Goal: Transaction & Acquisition: Purchase product/service

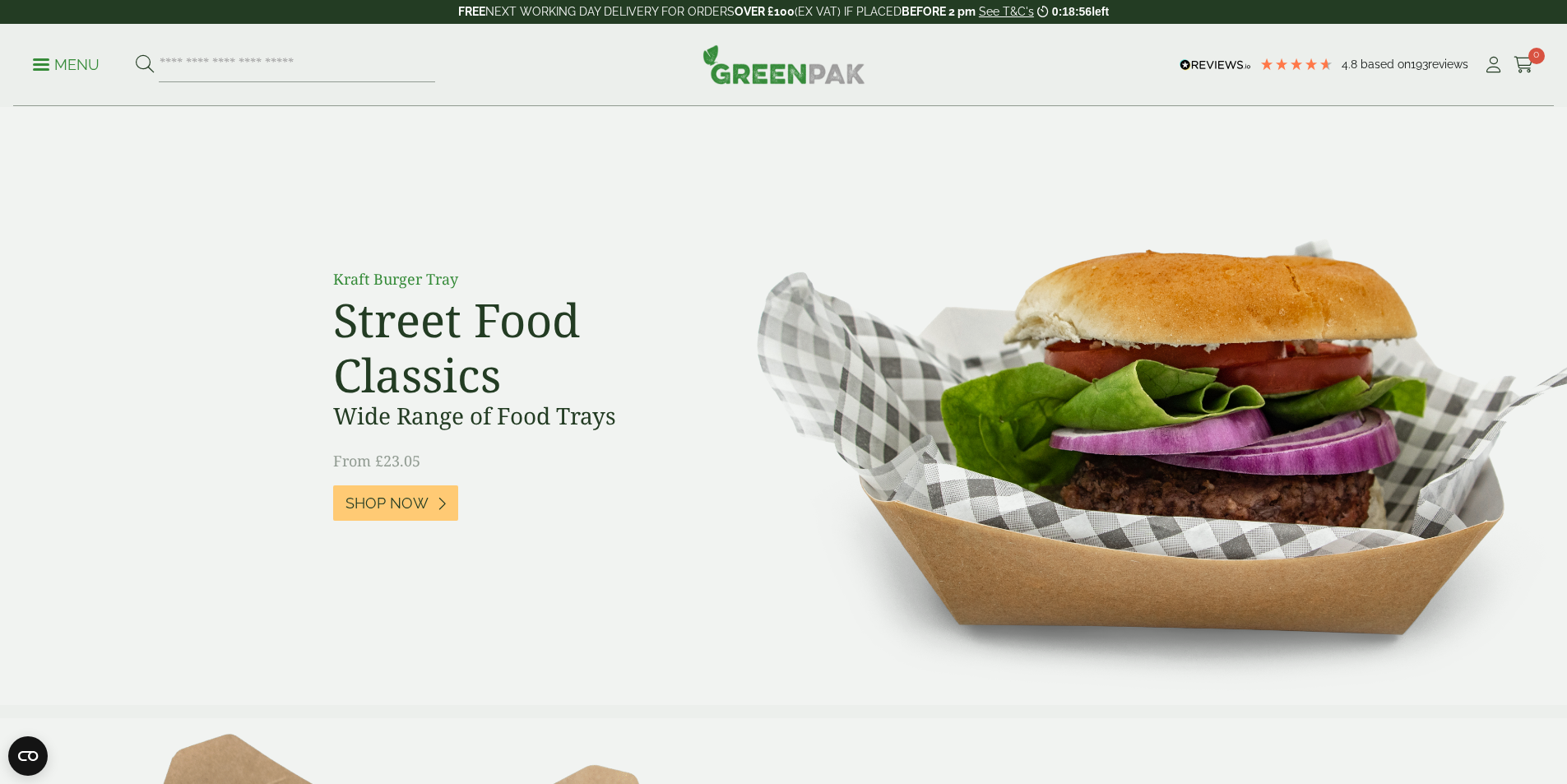
click at [85, 63] on p "Menu" at bounding box center [66, 64] width 67 height 19
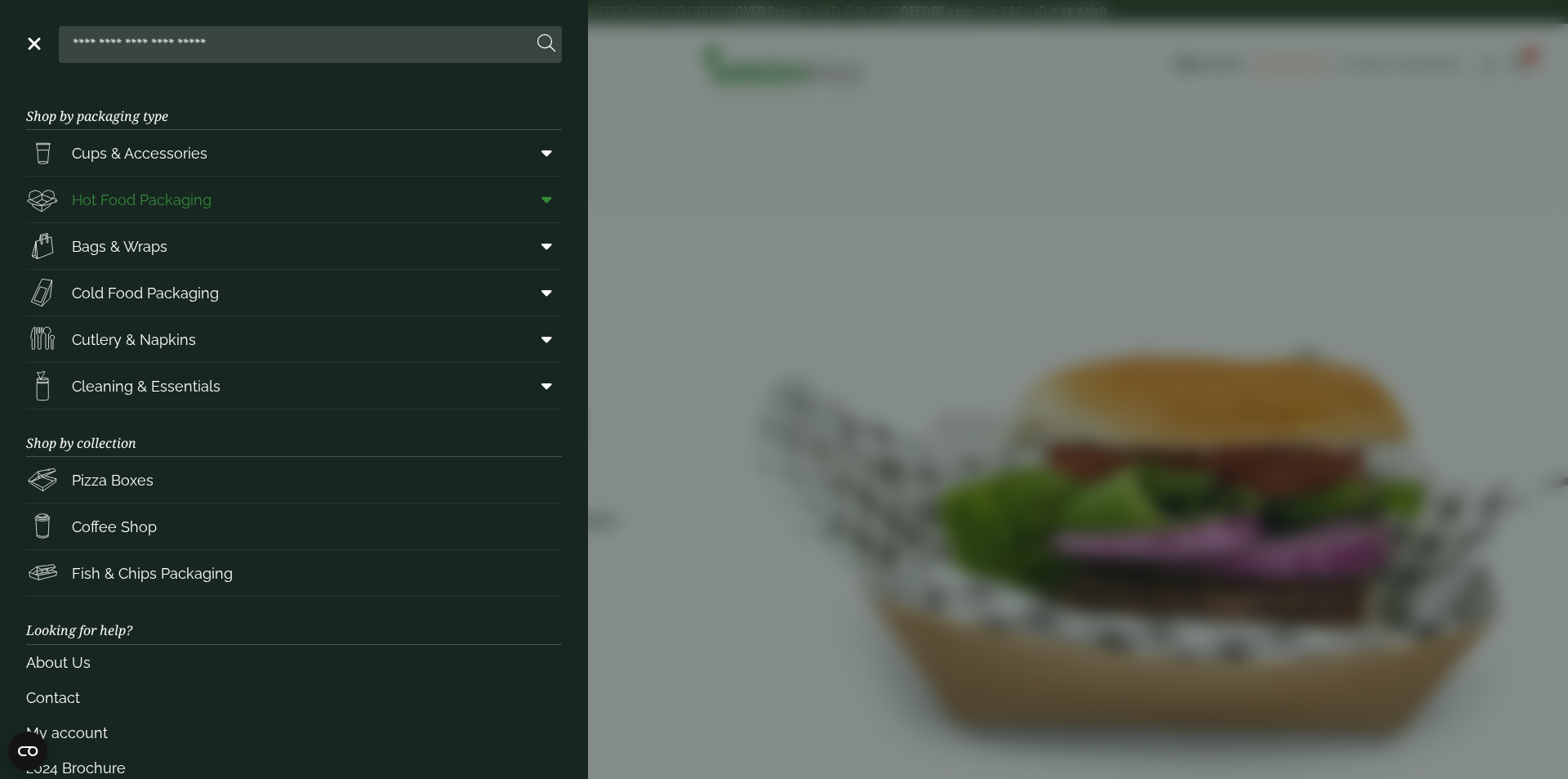
click at [525, 195] on span at bounding box center [544, 199] width 37 height 31
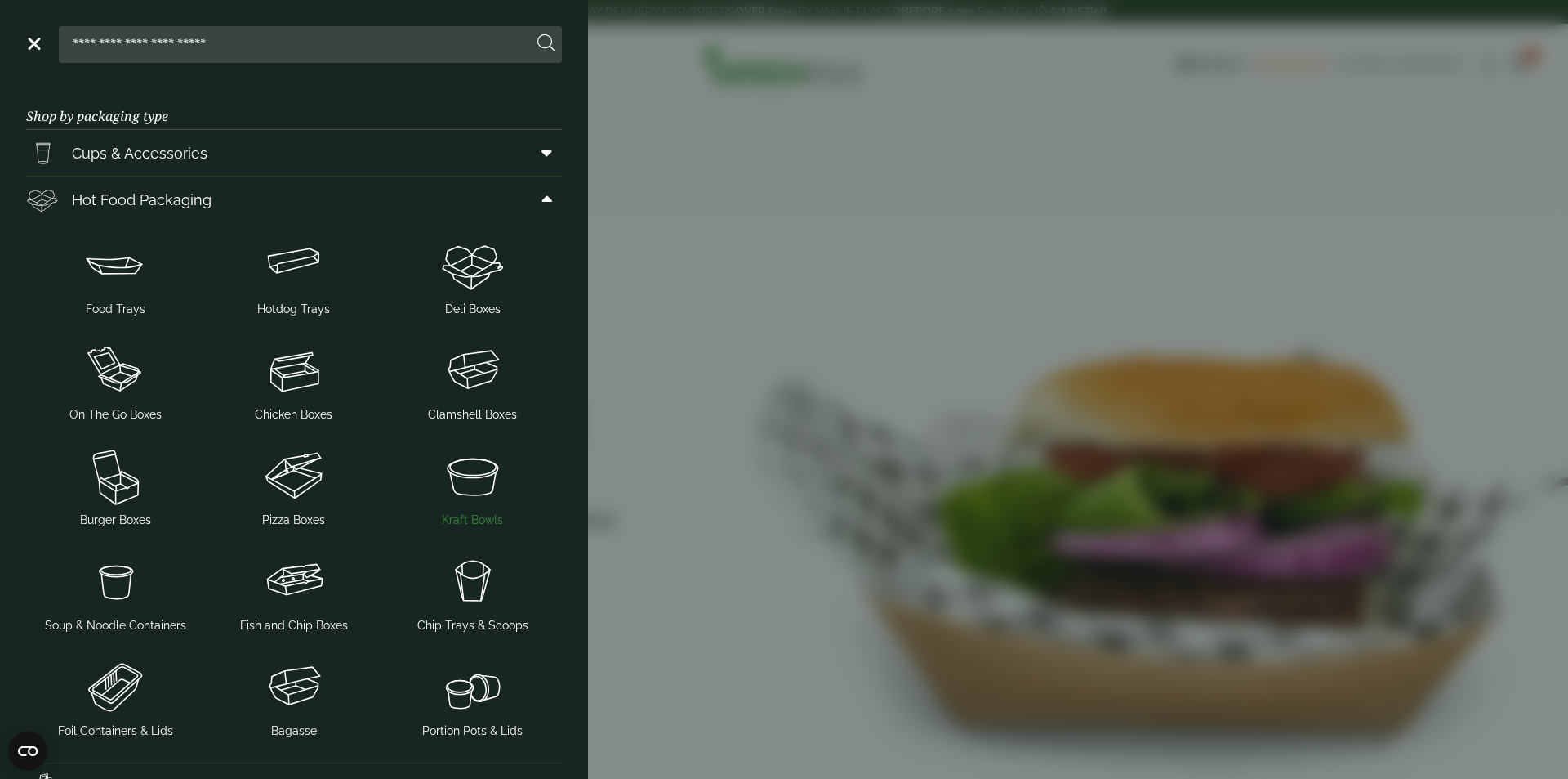
click at [475, 476] on img at bounding box center [472, 475] width 166 height 65
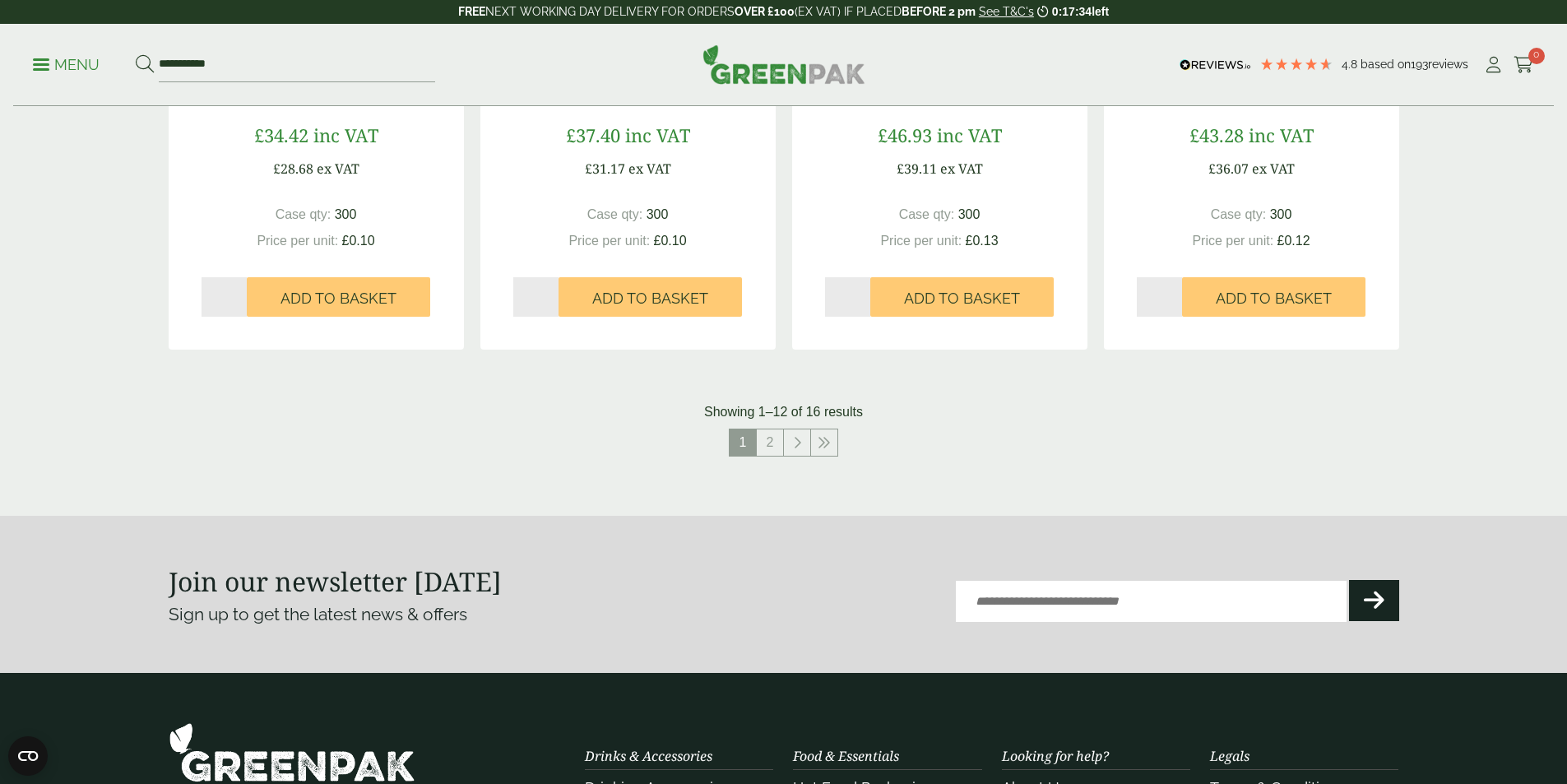
scroll to position [1645, 0]
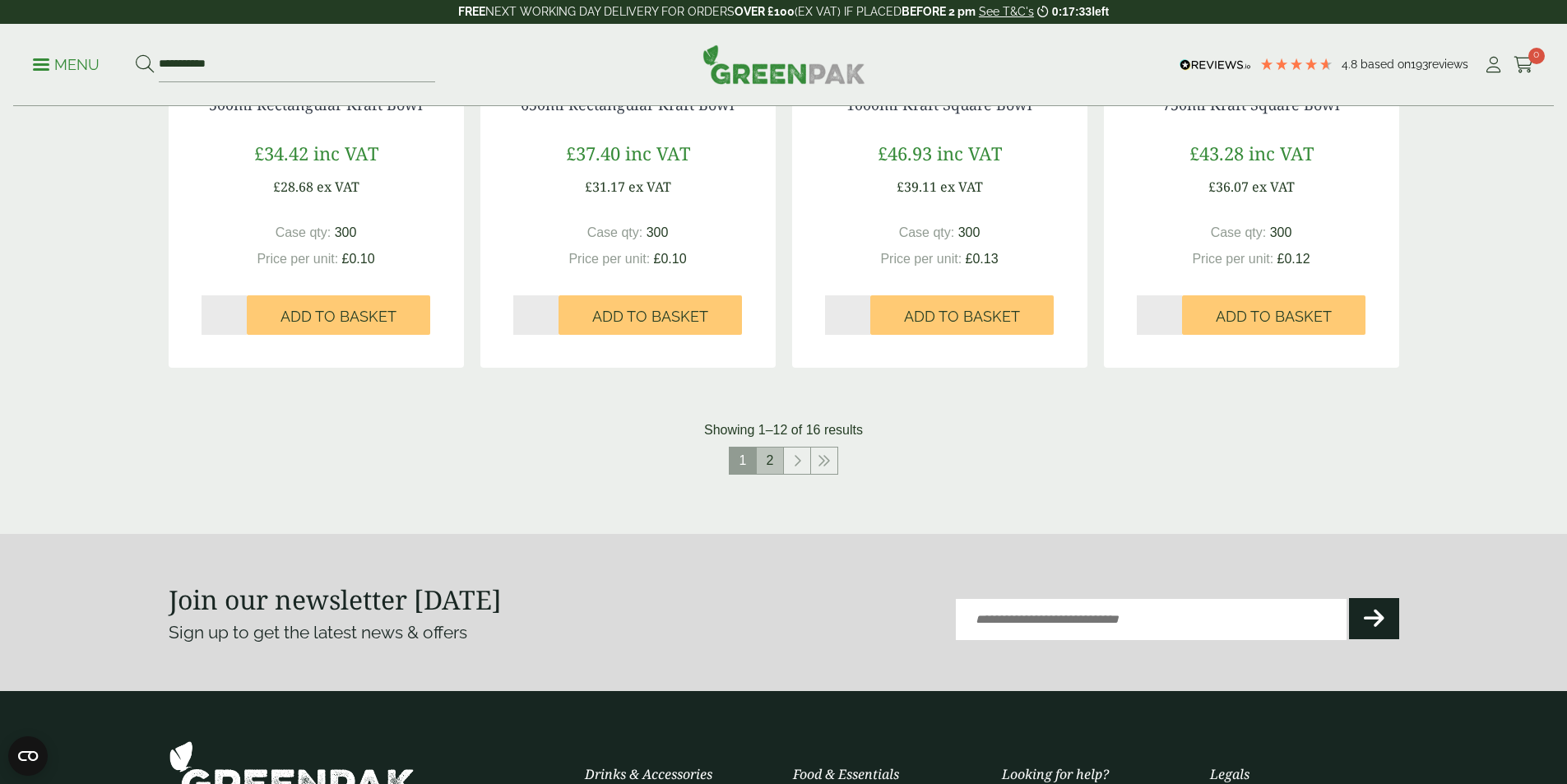
click at [779, 461] on link "2" at bounding box center [769, 460] width 26 height 26
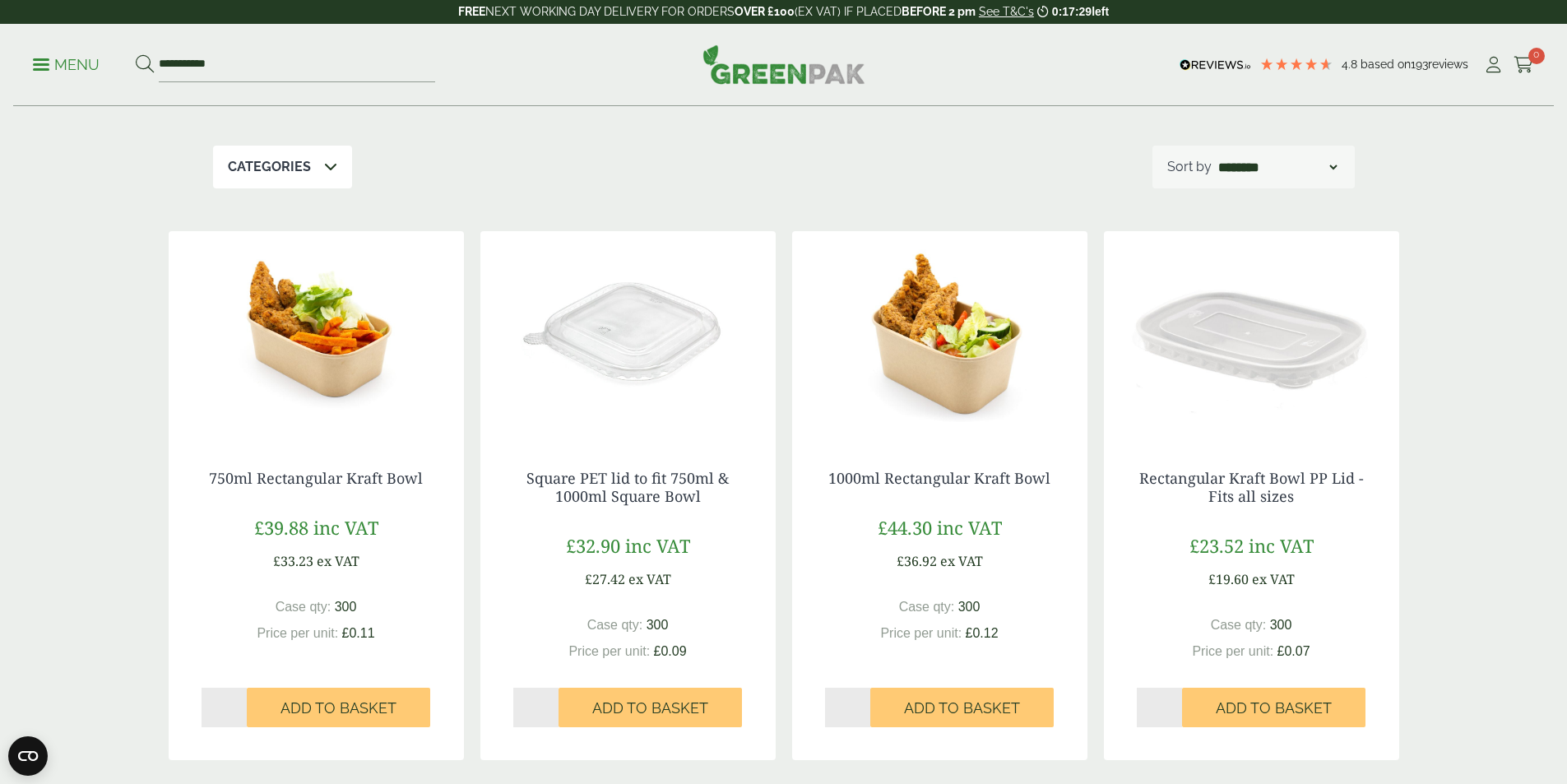
scroll to position [840, 0]
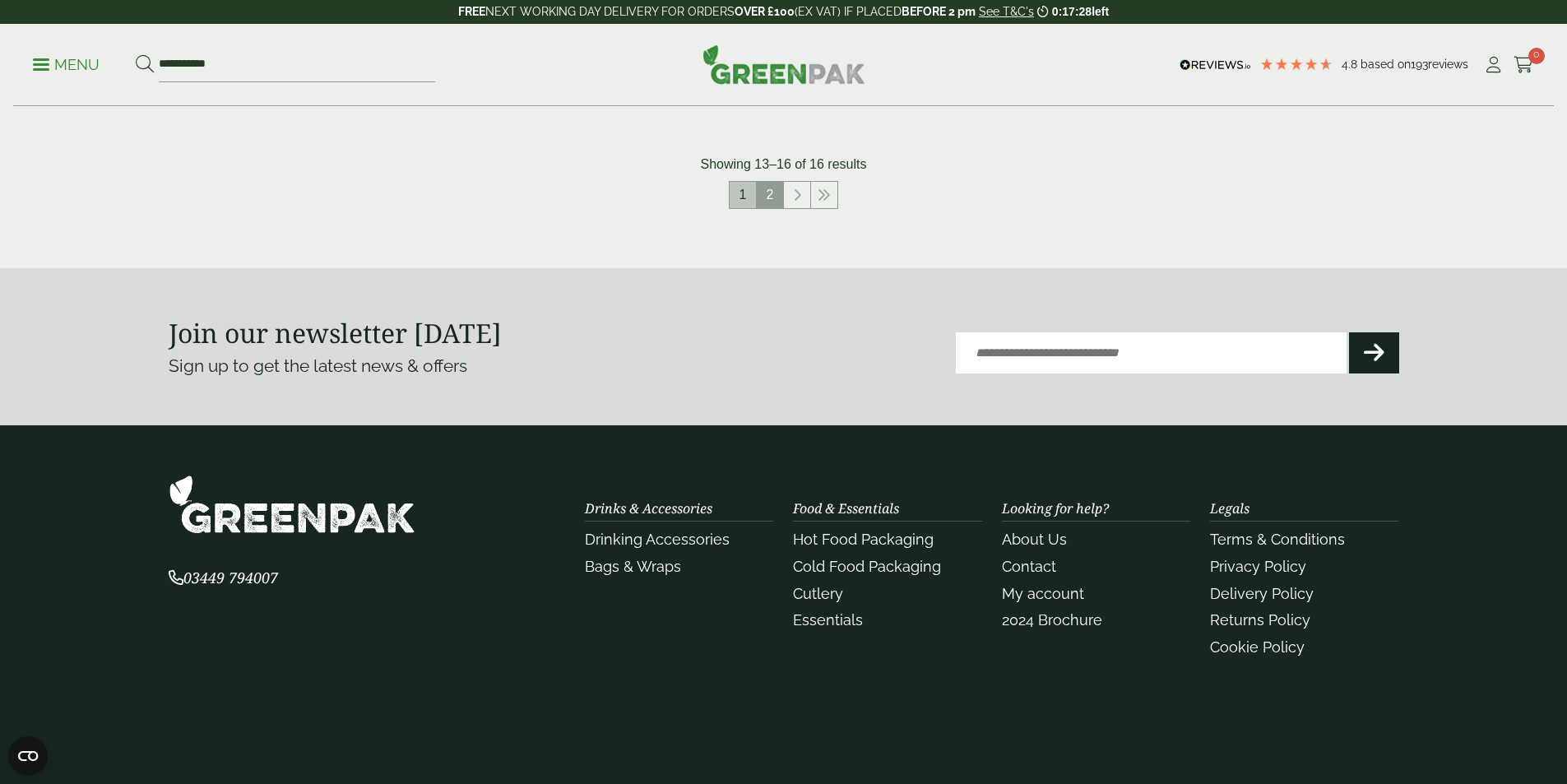
click at [742, 202] on link "1" at bounding box center [742, 195] width 26 height 26
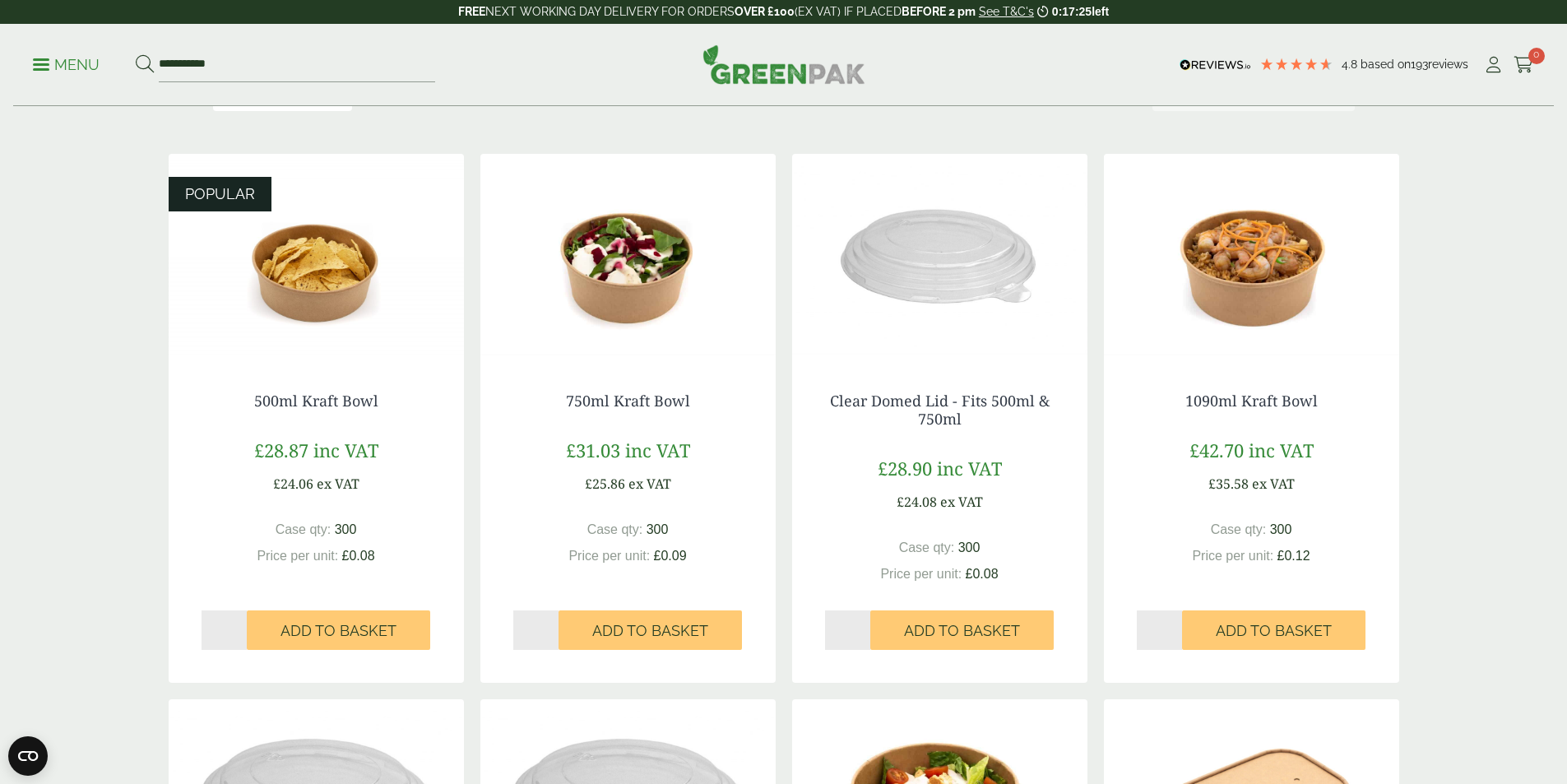
scroll to position [247, 0]
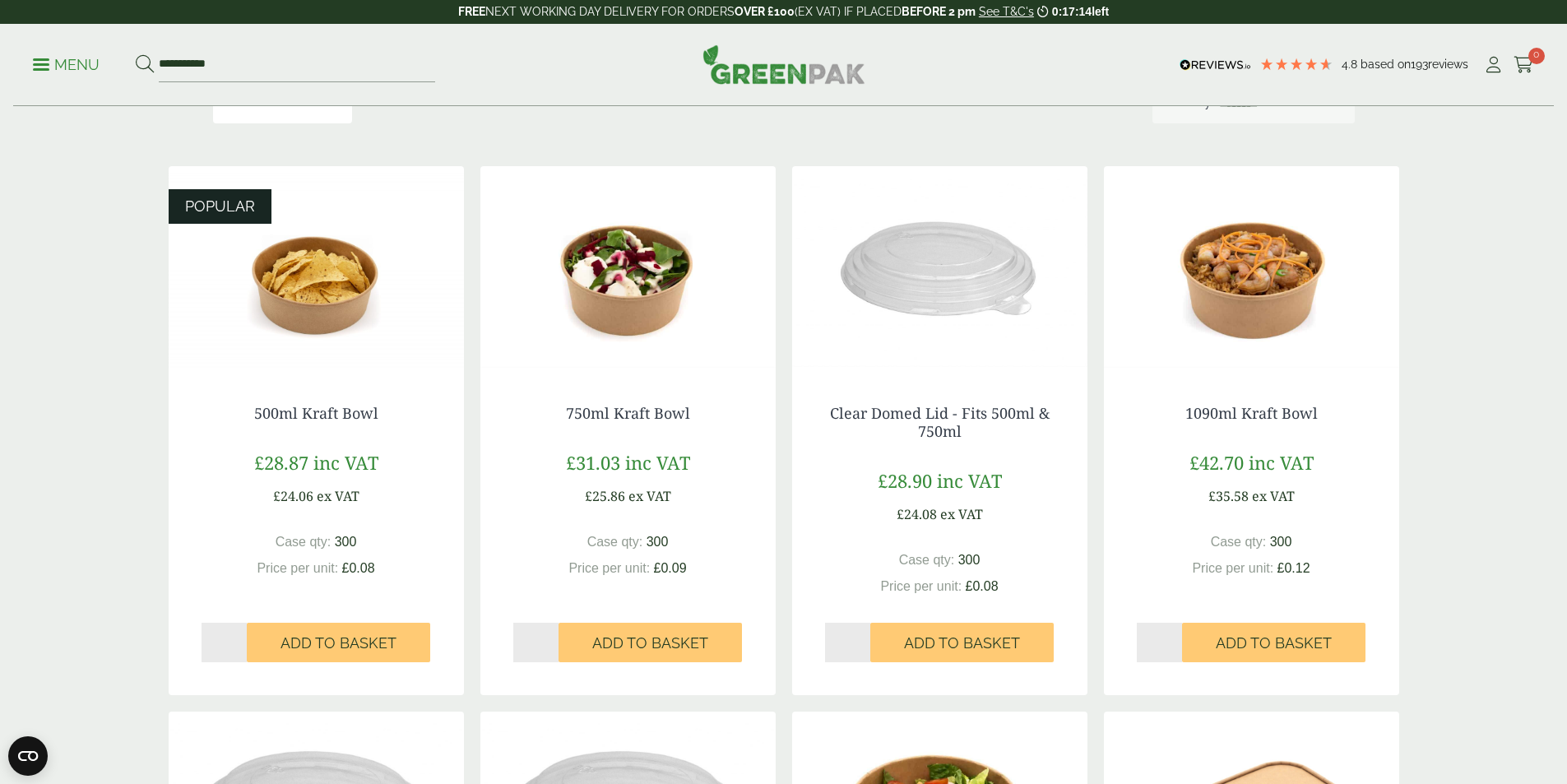
click at [299, 319] on img at bounding box center [316, 269] width 296 height 205
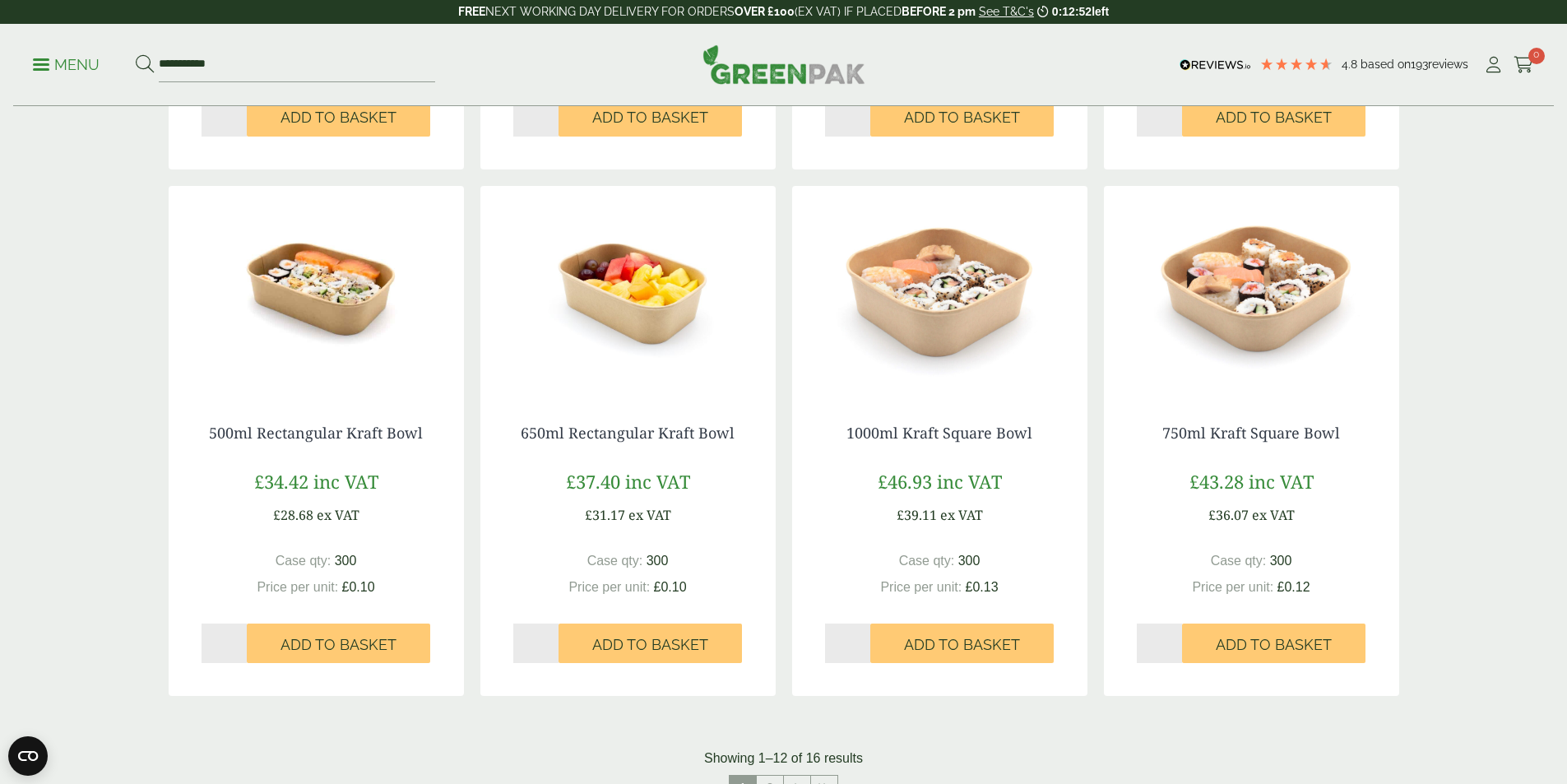
scroll to position [1315, 0]
click at [1285, 312] on img at bounding box center [1252, 290] width 296 height 205
click at [940, 303] on img at bounding box center [939, 290] width 296 height 205
click at [591, 308] on img at bounding box center [628, 290] width 296 height 205
click at [1229, 323] on img at bounding box center [1252, 290] width 296 height 205
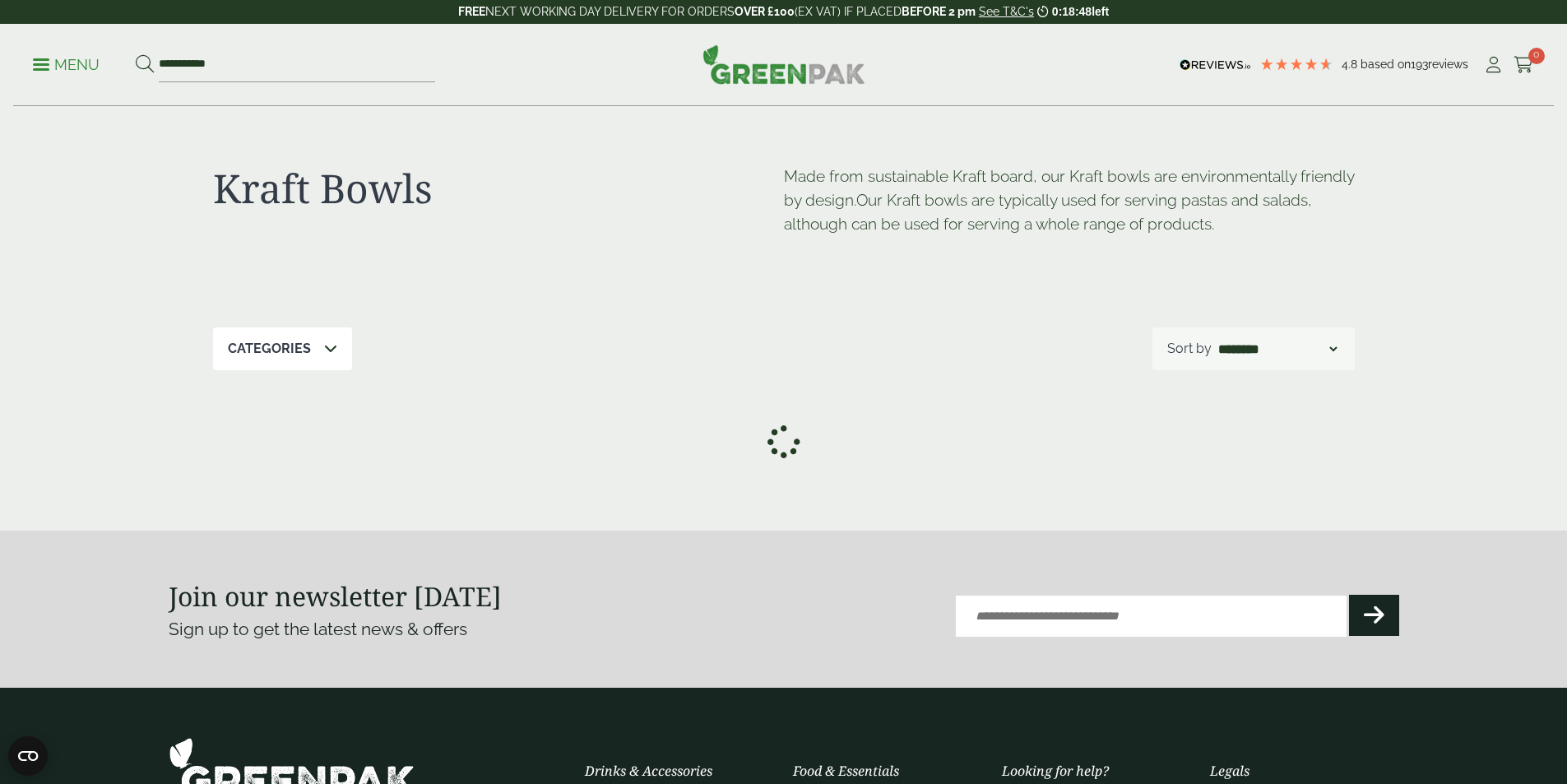
click at [84, 61] on p "Menu" at bounding box center [66, 64] width 67 height 19
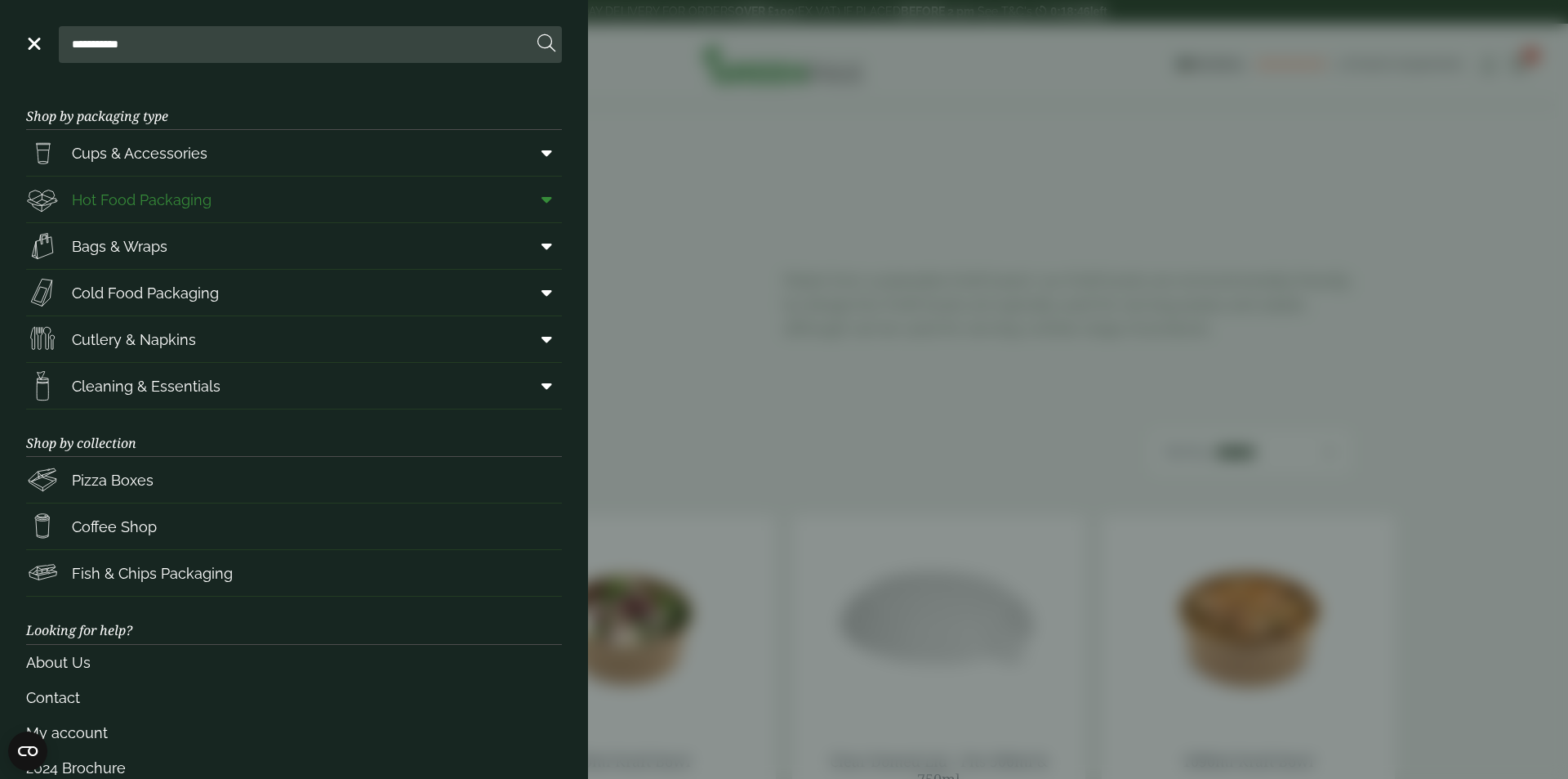
click at [528, 192] on span at bounding box center [544, 199] width 37 height 31
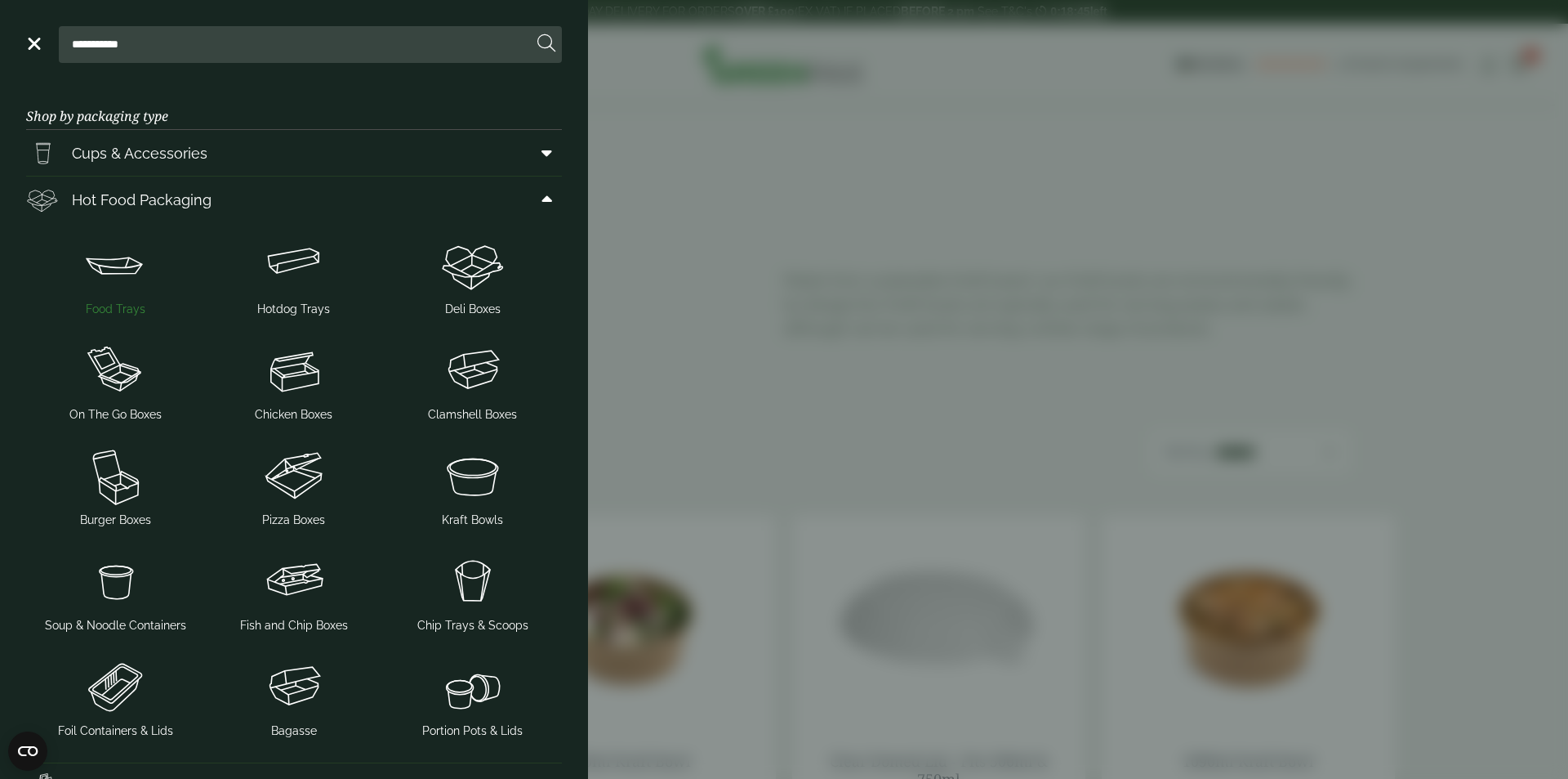
click at [101, 259] on img at bounding box center [115, 264] width 166 height 65
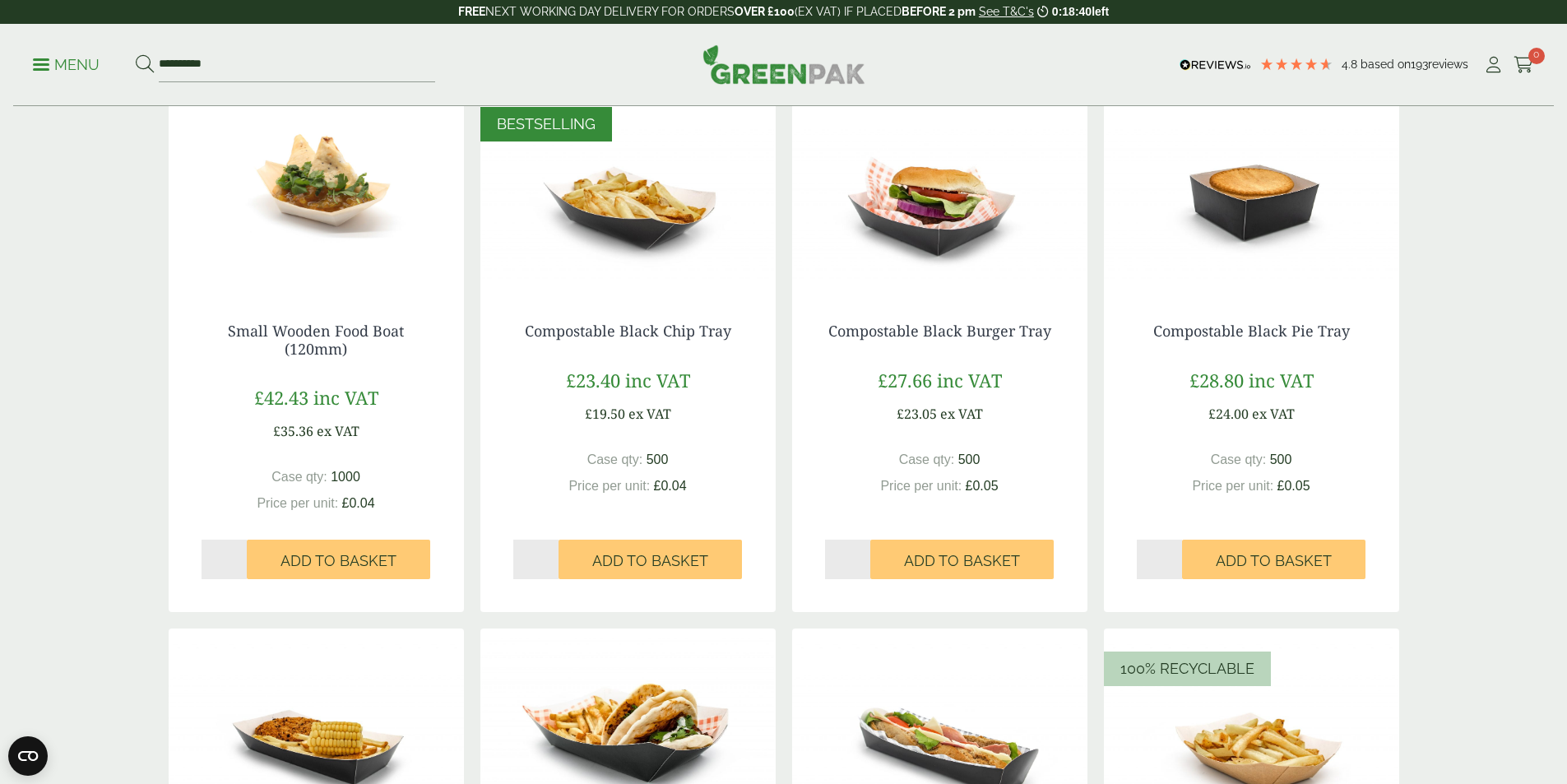
scroll to position [823, 0]
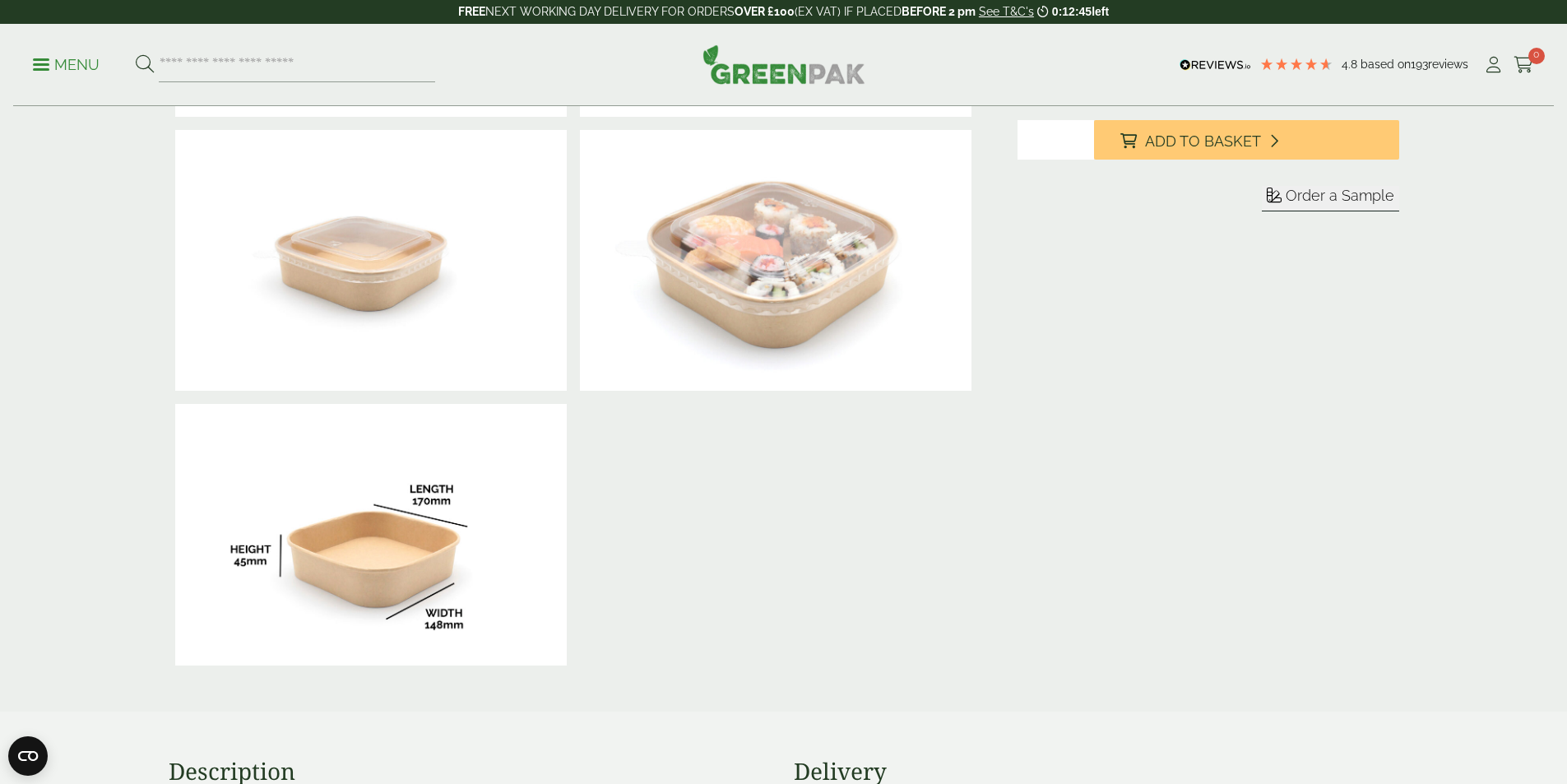
scroll to position [493, 0]
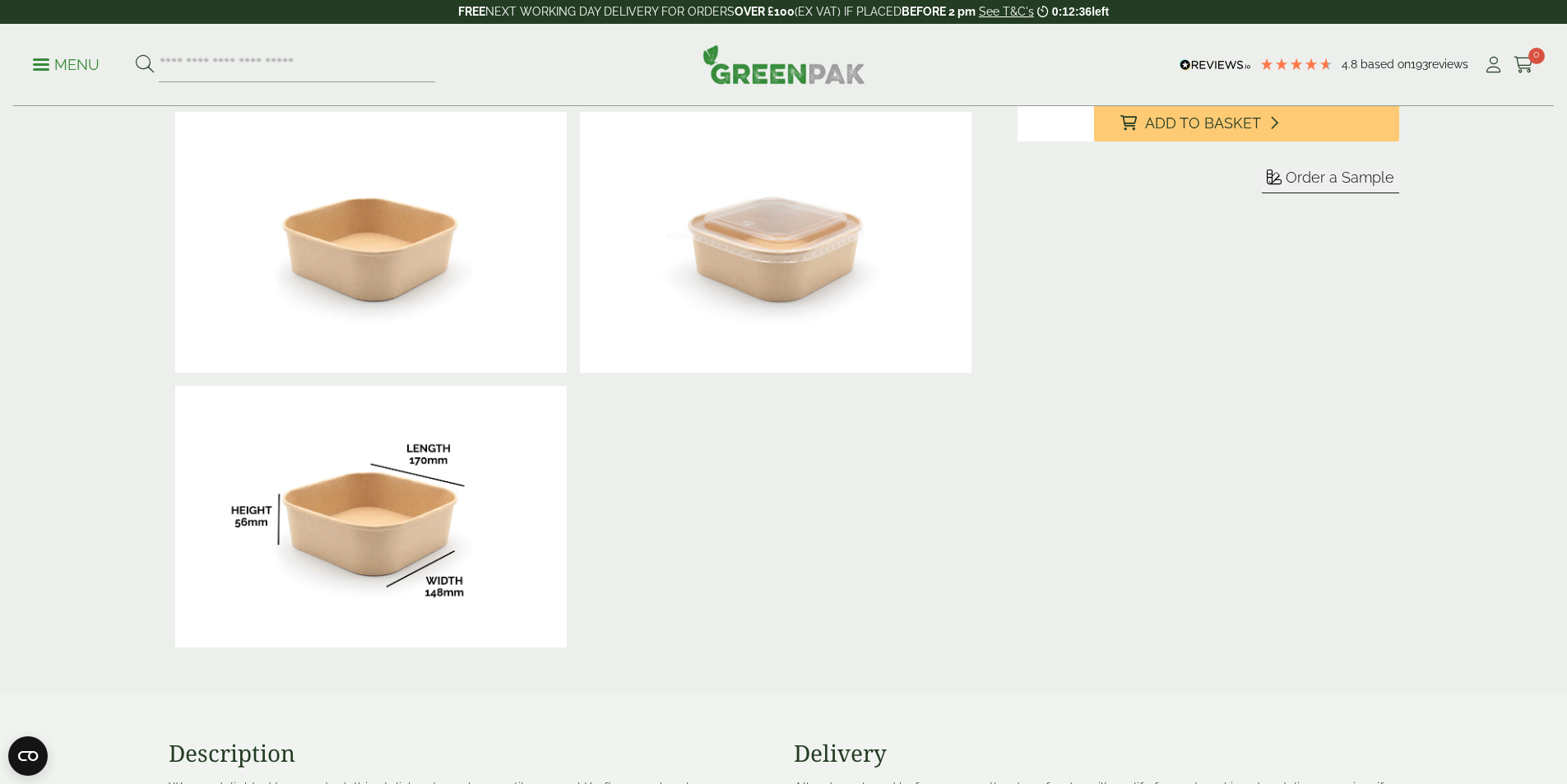
scroll to position [411, 0]
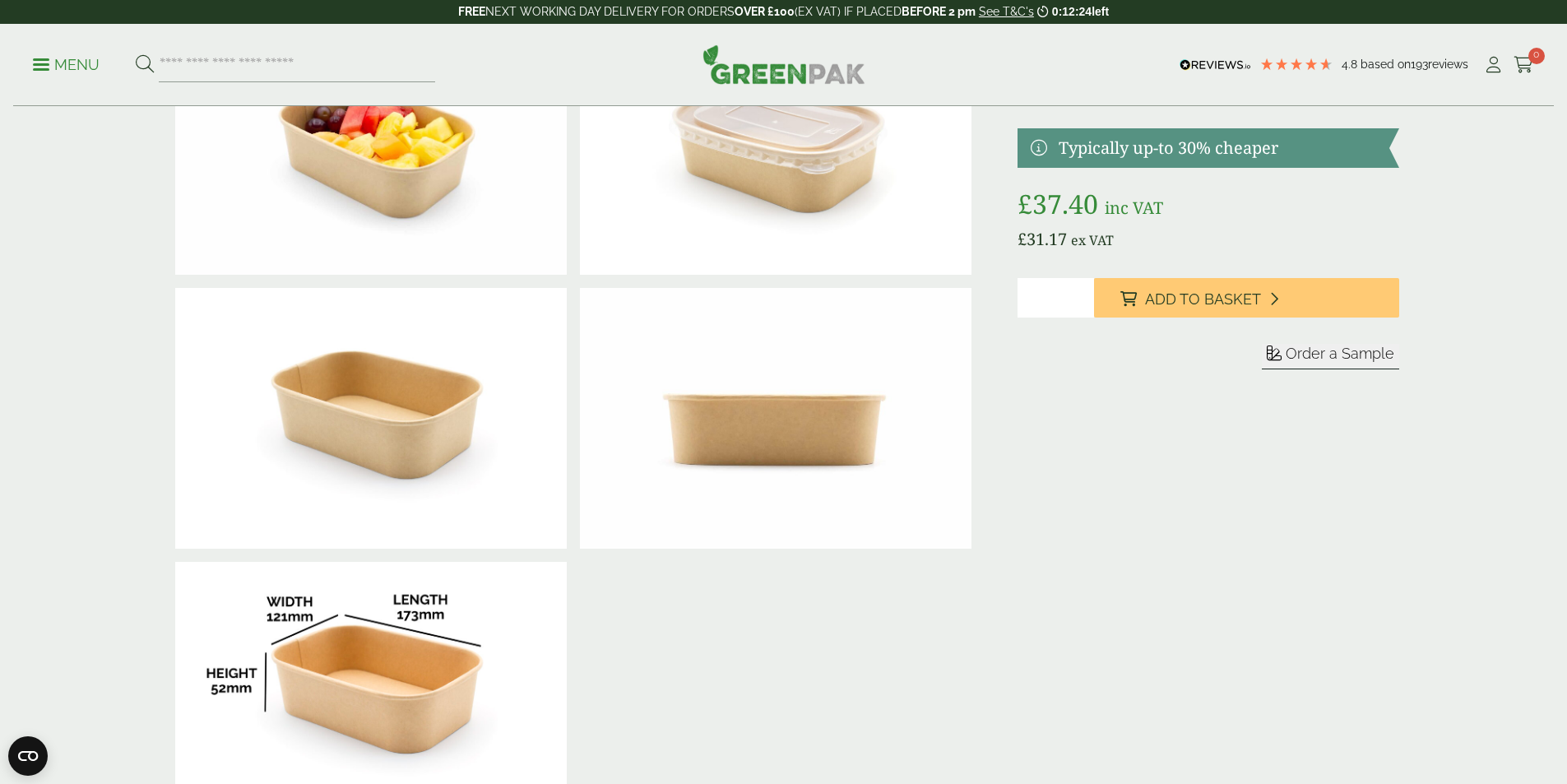
scroll to position [329, 0]
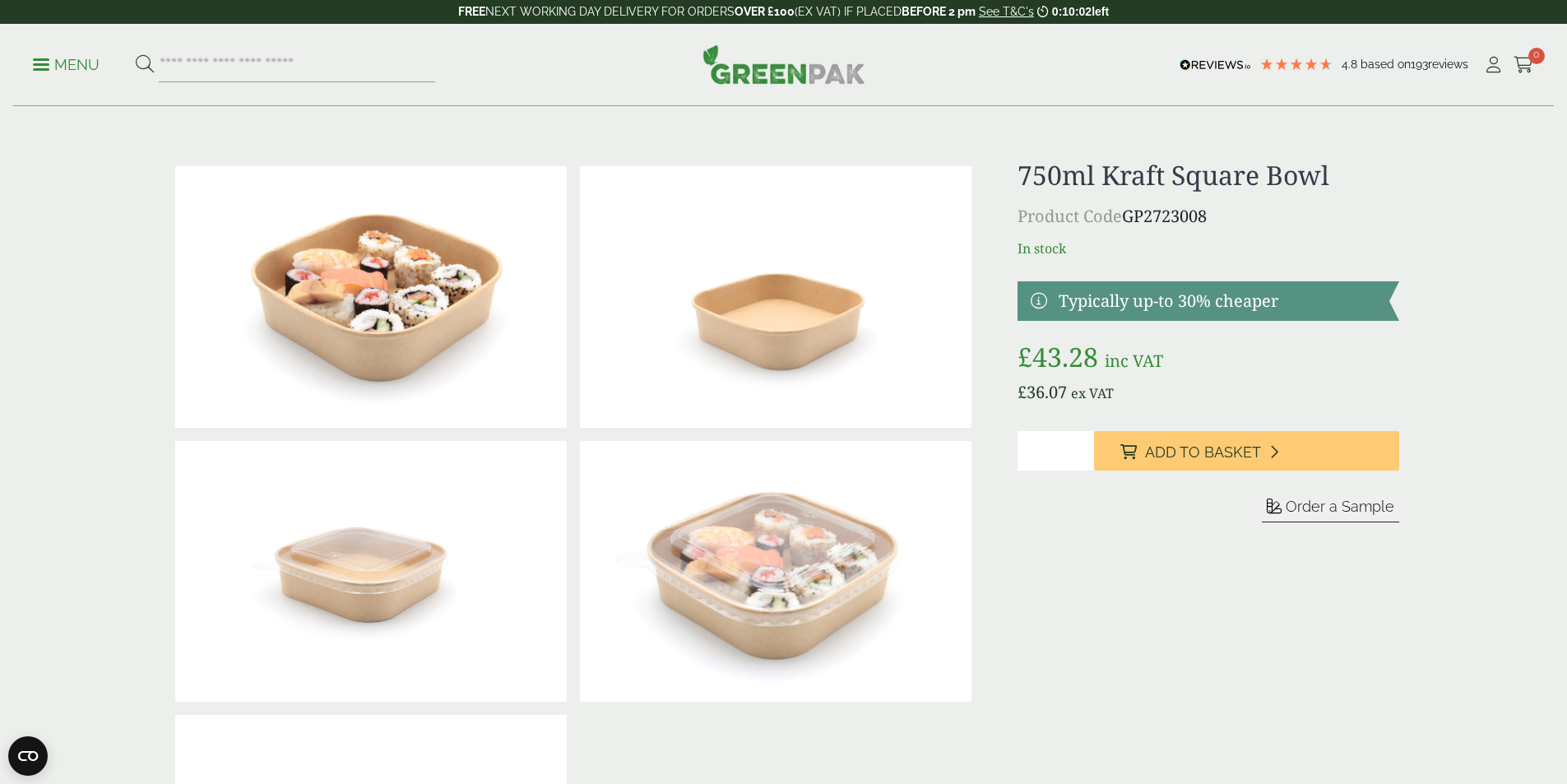
click at [1472, 63] on div "4.8 Based on 193 reviews" at bounding box center [1329, 64] width 308 height 24
click at [1484, 67] on icon at bounding box center [1494, 65] width 20 height 17
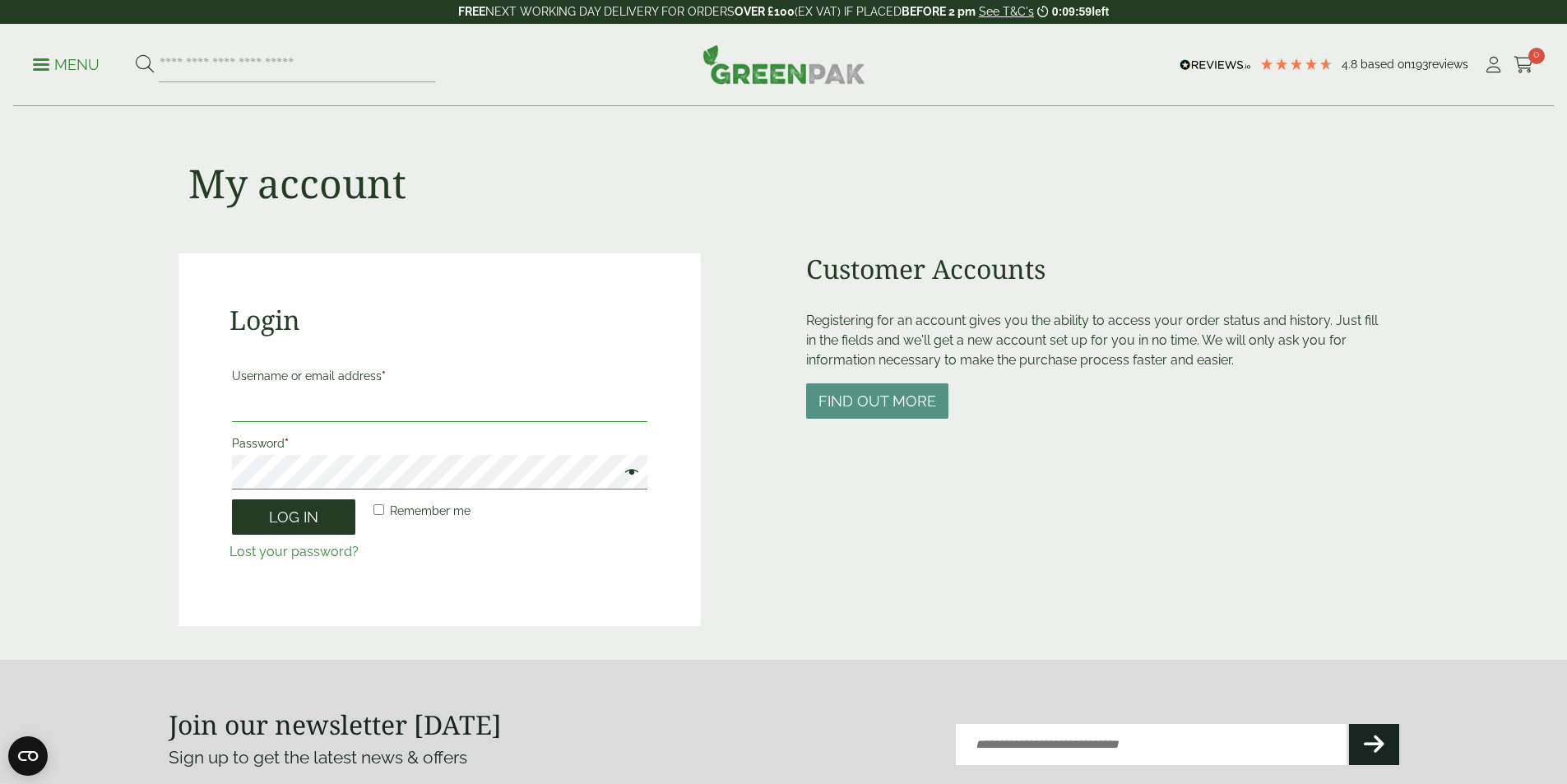
type input "**********"
click at [326, 513] on button "Log in" at bounding box center [293, 517] width 123 height 35
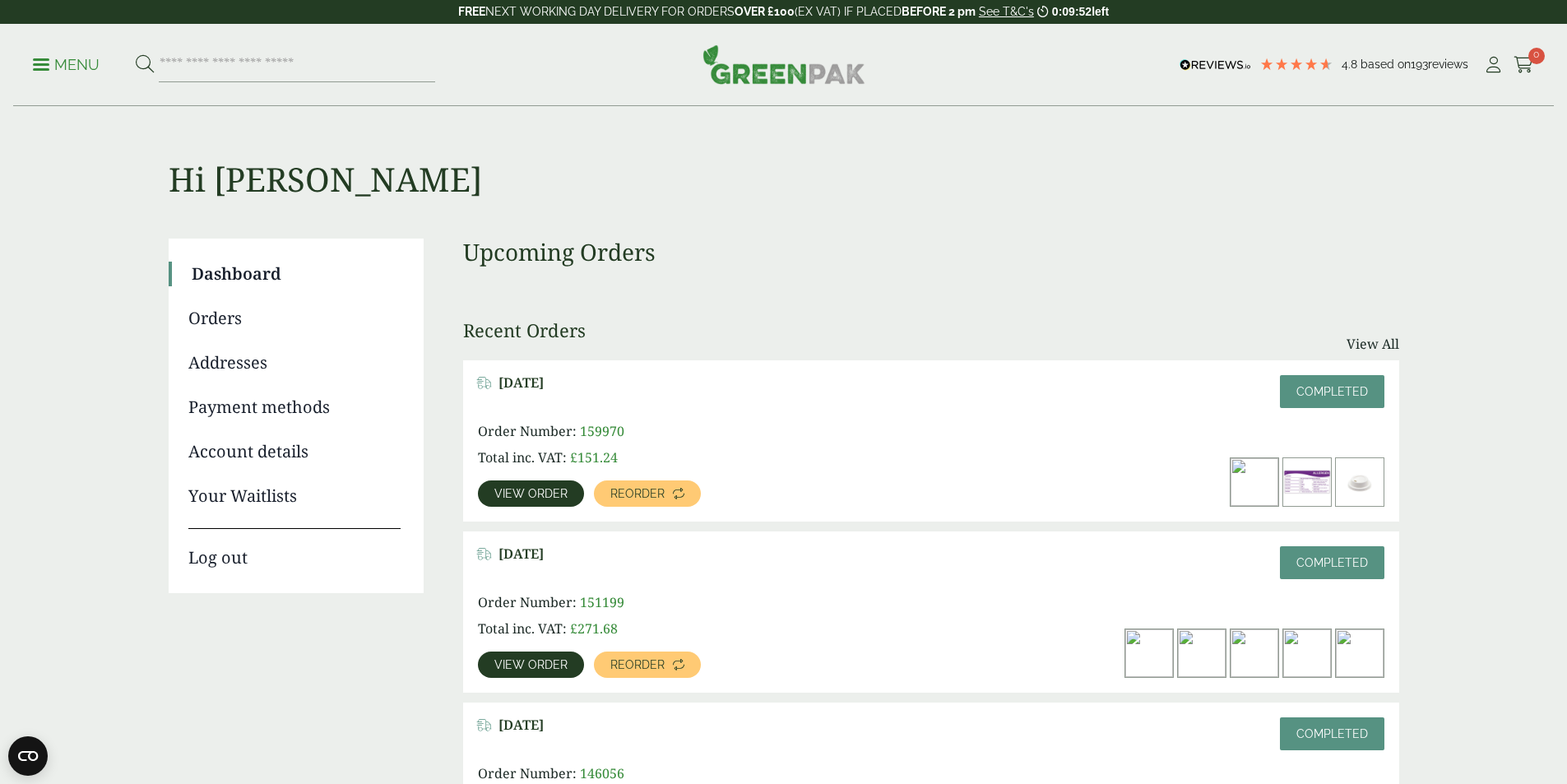
click at [52, 39] on div "Menu 4.8 Based on 193 reviews My Account" at bounding box center [784, 65] width 1541 height 83
click at [41, 56] on p "Menu" at bounding box center [66, 64] width 67 height 19
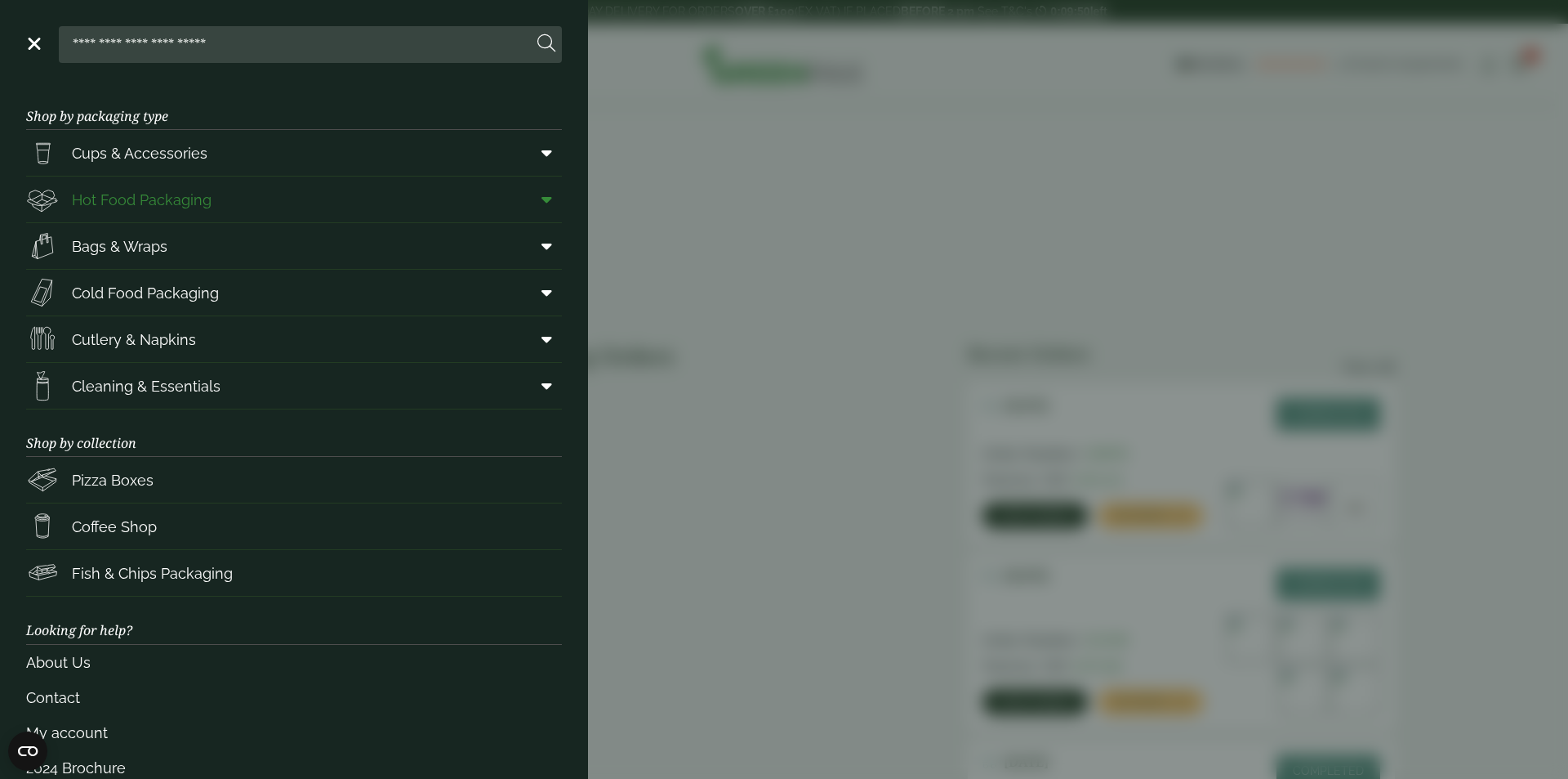
click at [540, 199] on span at bounding box center [544, 199] width 37 height 31
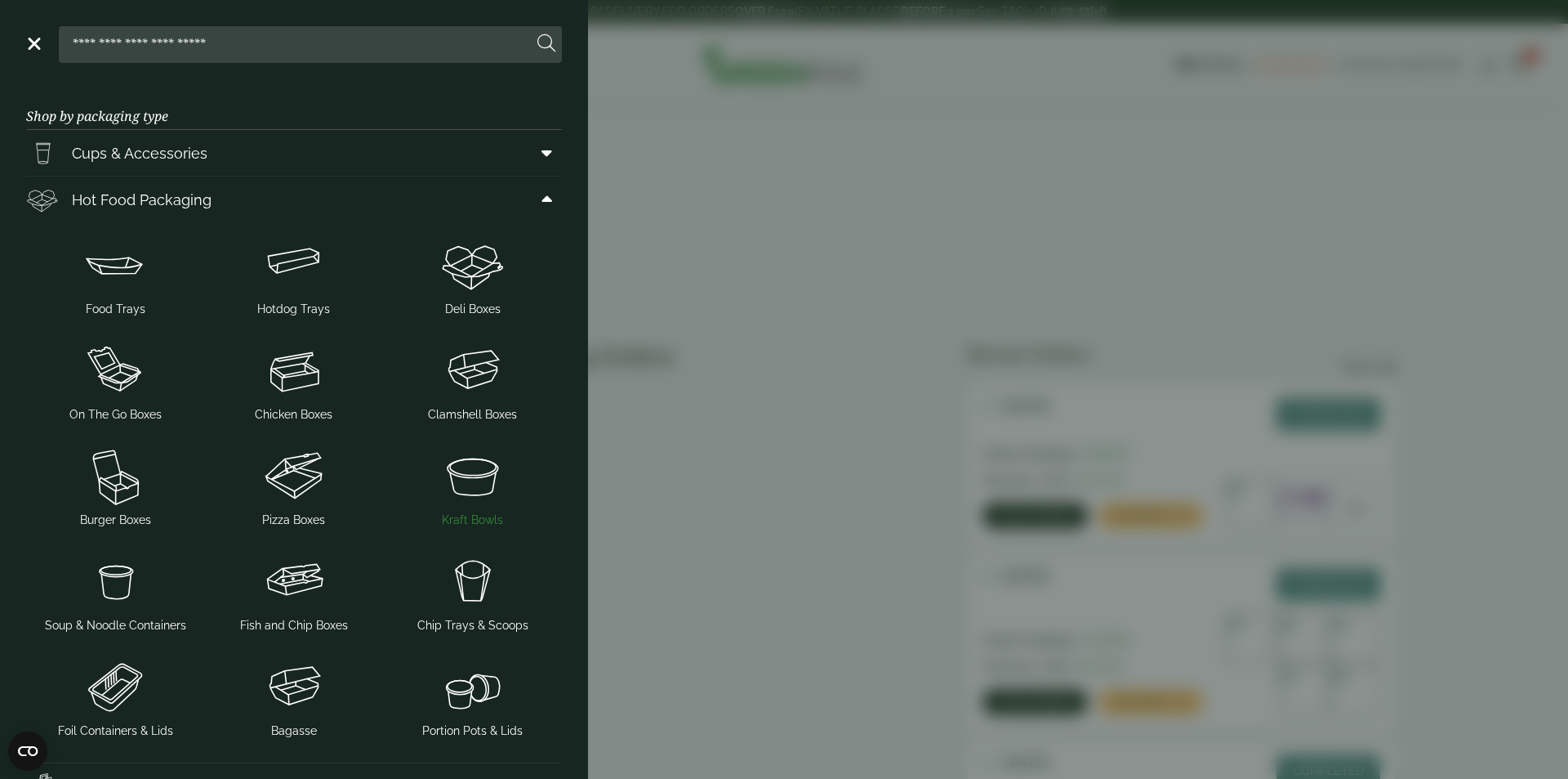
click at [464, 496] on img at bounding box center [472, 475] width 166 height 65
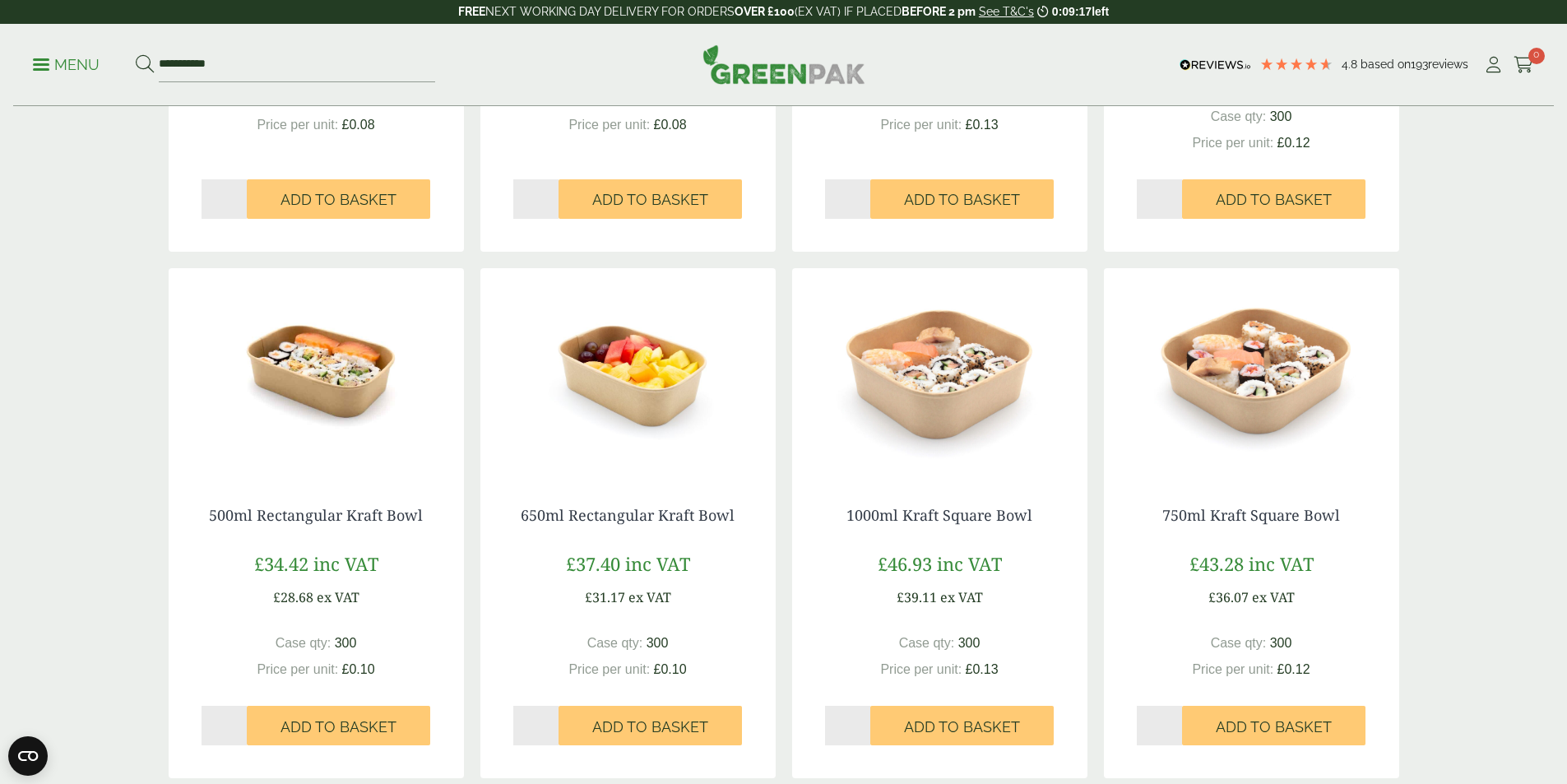
scroll to position [1234, 0]
click at [360, 373] on img at bounding box center [316, 371] width 296 height 205
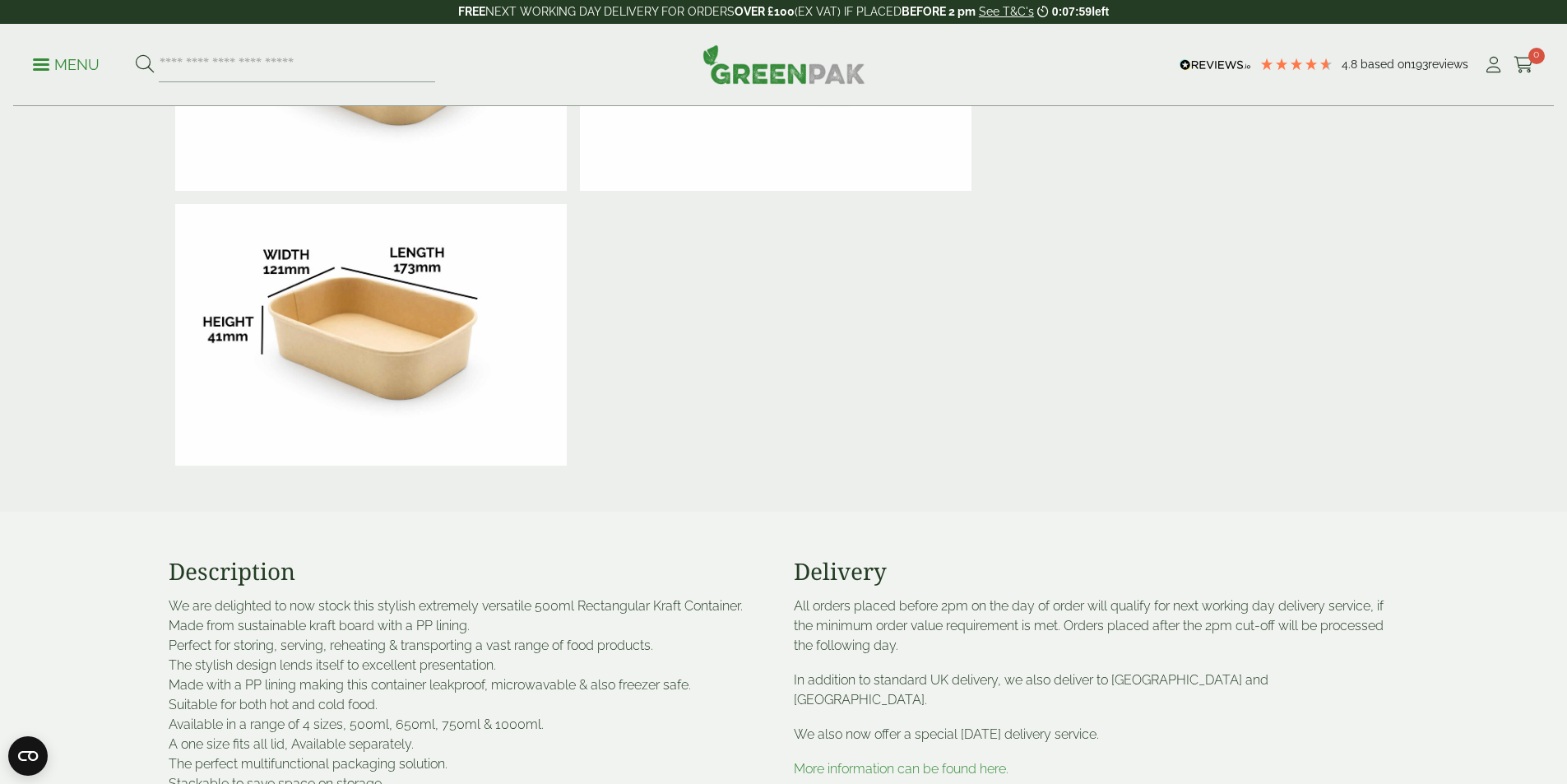
scroll to position [411, 0]
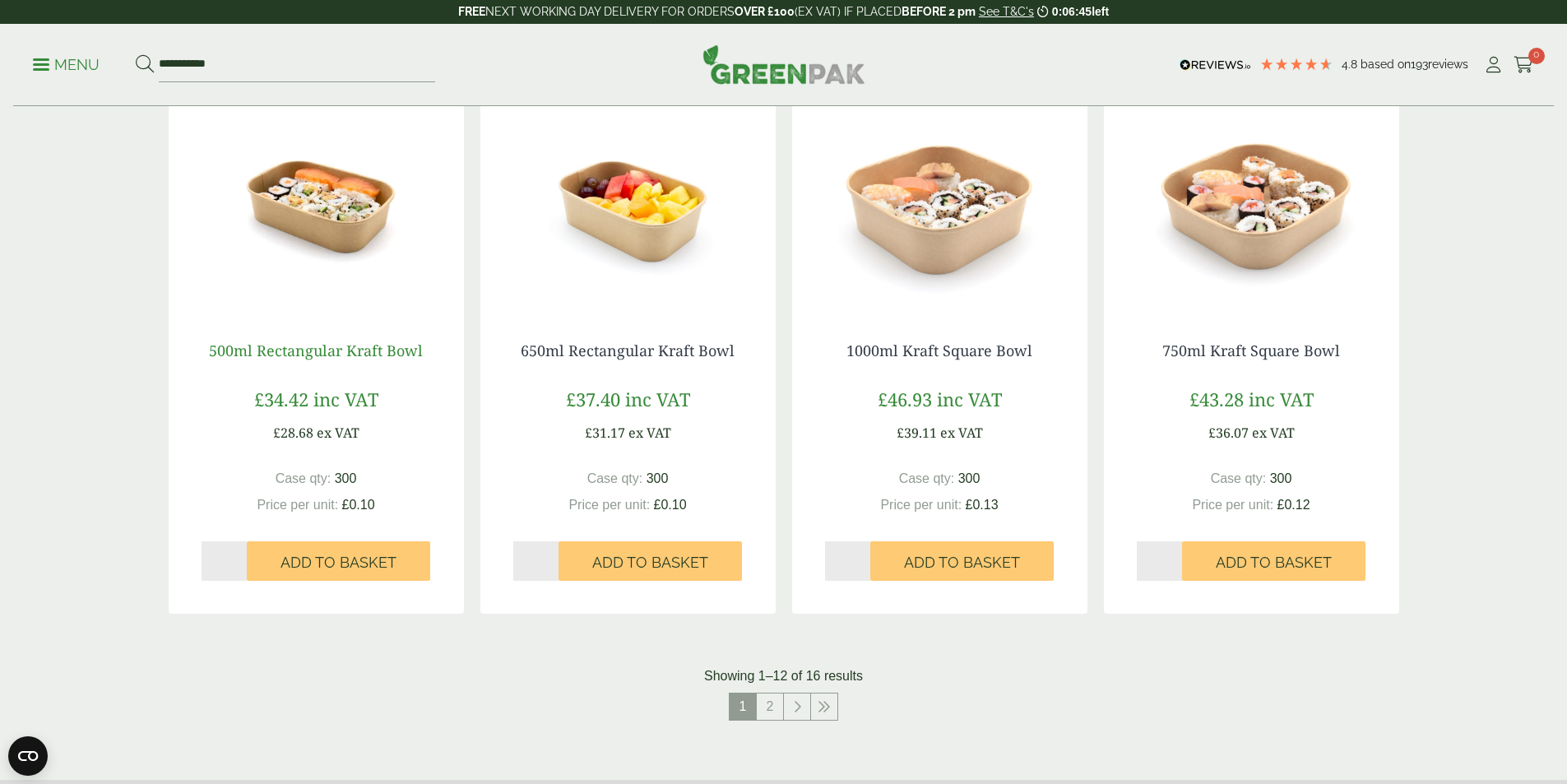
scroll to position [1398, 0]
click at [299, 215] on img at bounding box center [316, 207] width 296 height 205
